Goal: Use online tool/utility: Use online tool/utility

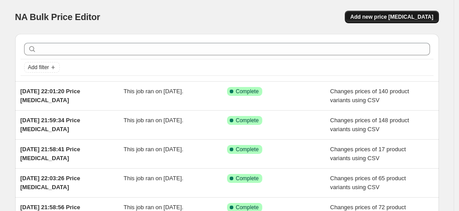
click at [411, 17] on span "Add new price change job" at bounding box center [391, 16] width 83 height 7
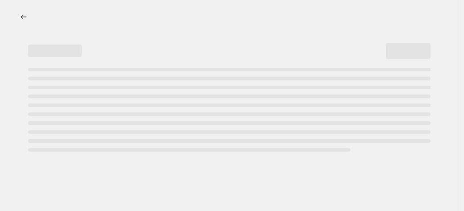
select select "percentage"
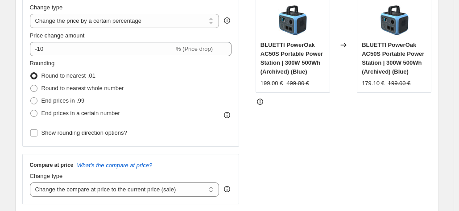
scroll to position [45, 0]
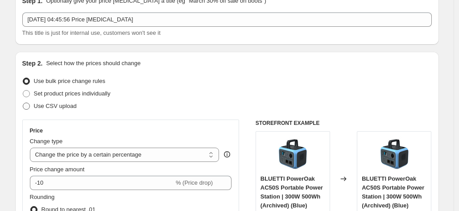
click at [65, 108] on span "Use CSV upload" at bounding box center [55, 106] width 43 height 7
click at [23, 103] on input "Use CSV upload" at bounding box center [23, 103] width 0 height 0
radio input "true"
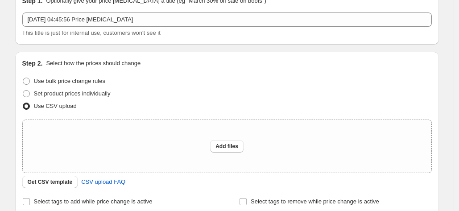
scroll to position [179, 0]
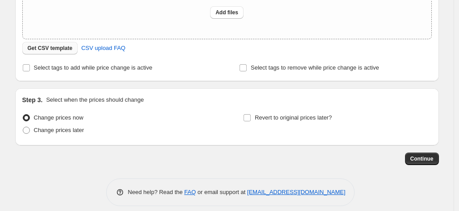
click at [56, 50] on span "Get CSV template" at bounding box center [50, 48] width 45 height 7
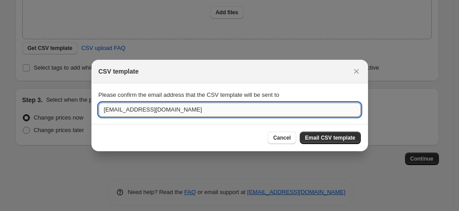
click at [207, 111] on input "sale-eu@bluettipower.com" at bounding box center [230, 110] width 262 height 14
click at [206, 111] on input "sale-eu@bluettipower.com" at bounding box center [230, 110] width 262 height 14
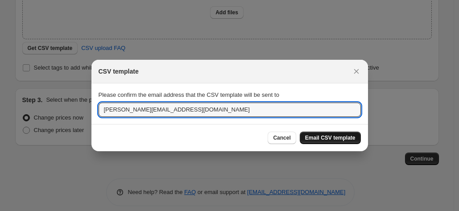
type input "jasonweng@bluetti.com"
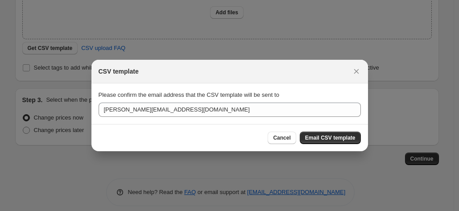
drag, startPoint x: 335, startPoint y: 132, endPoint x: 335, endPoint y: 138, distance: 5.8
click at [336, 132] on button "Email CSV template" at bounding box center [330, 138] width 61 height 12
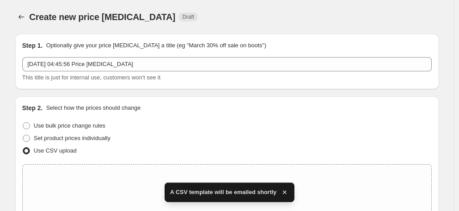
scroll to position [179, 0]
